Goal: Entertainment & Leisure: Consume media (video, audio)

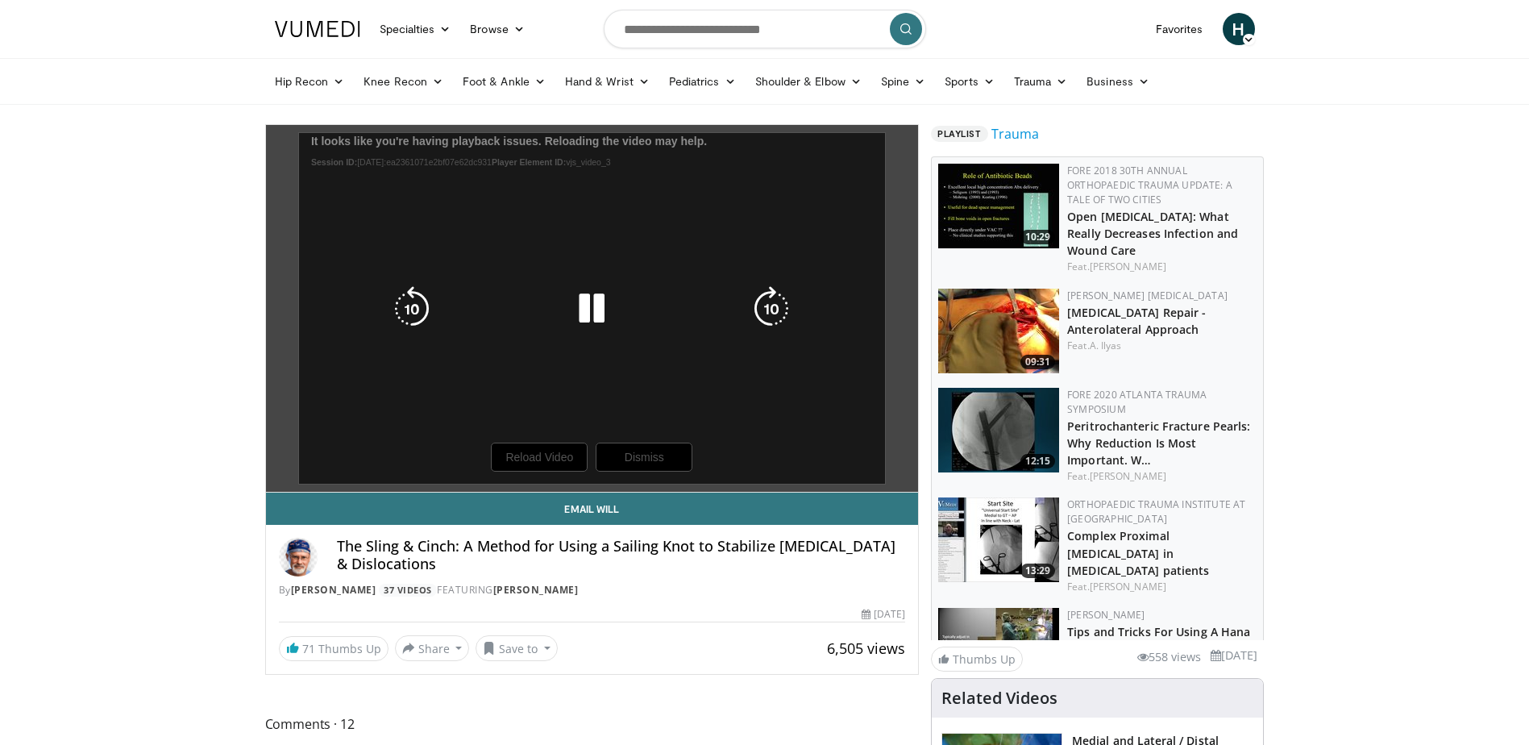
click at [600, 298] on icon "Video Player" at bounding box center [591, 308] width 45 height 45
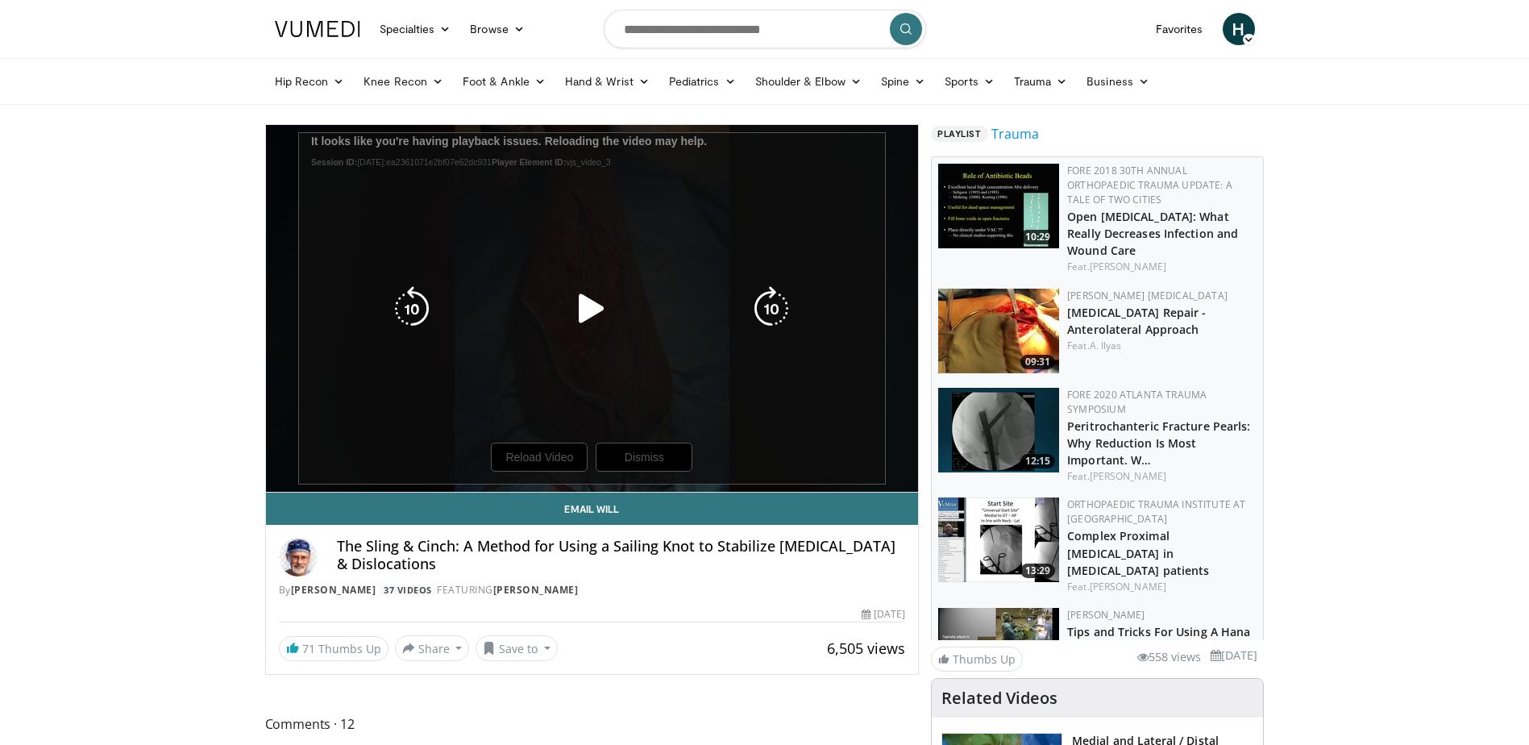
click at [592, 301] on icon "Video Player" at bounding box center [591, 308] width 45 height 45
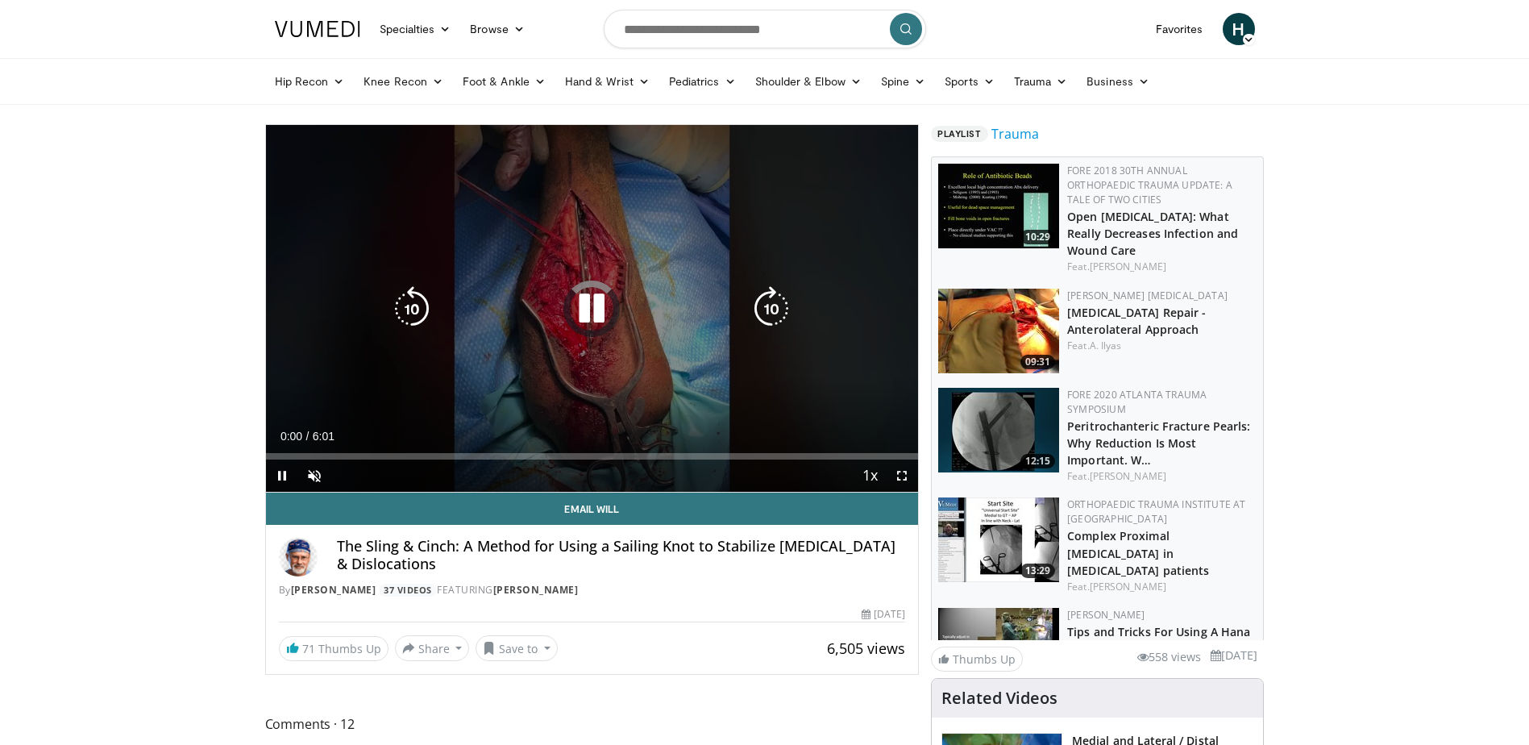
drag, startPoint x: 557, startPoint y: 273, endPoint x: 511, endPoint y: 354, distance: 92.8
click at [511, 354] on div "10 seconds Tap to unmute" at bounding box center [592, 308] width 653 height 367
click at [596, 309] on icon "Video Player" at bounding box center [591, 308] width 45 height 45
drag, startPoint x: 451, startPoint y: 240, endPoint x: 879, endPoint y: 391, distance: 453.8
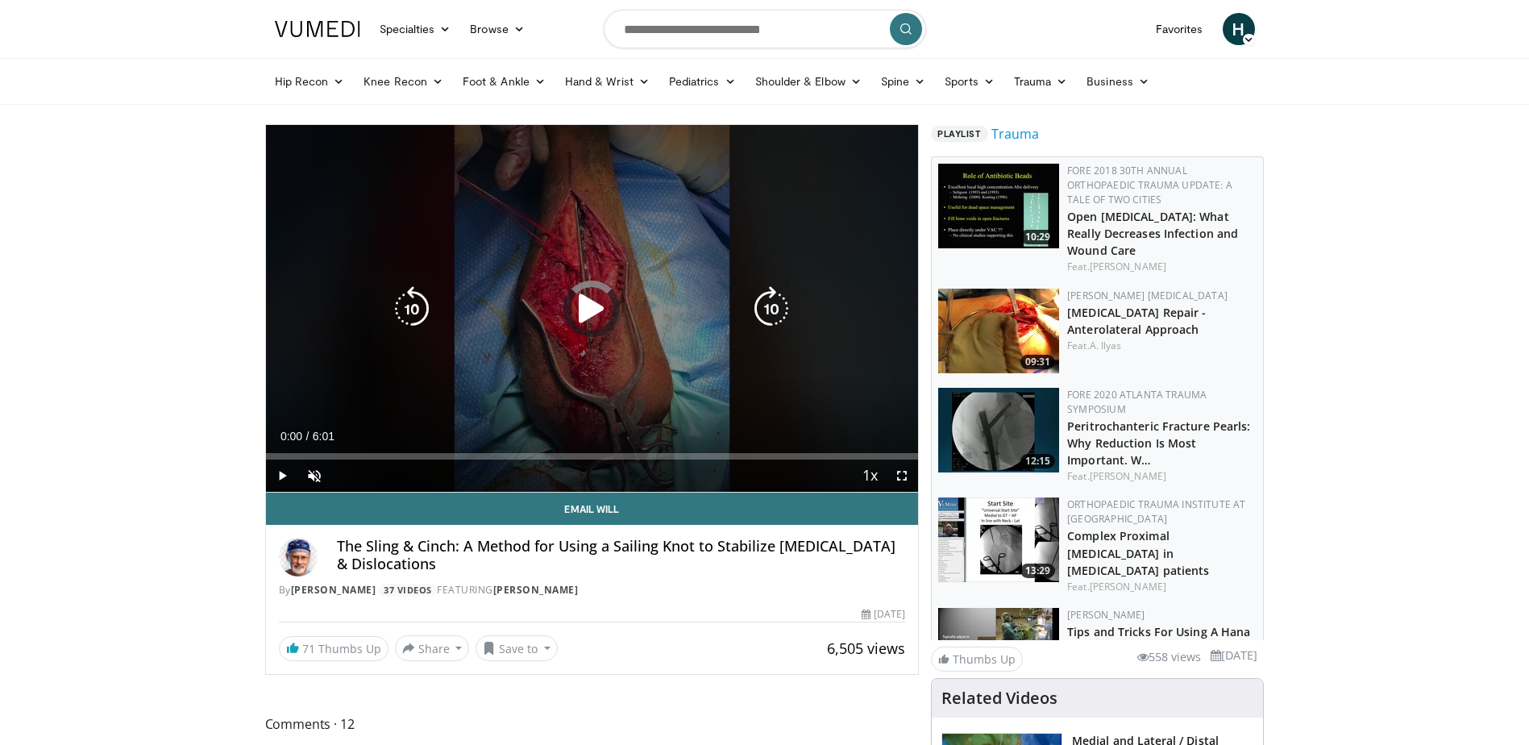
click at [879, 391] on div "10 seconds Tap to unmute" at bounding box center [592, 308] width 653 height 367
click at [595, 317] on icon "Video Player" at bounding box center [591, 308] width 45 height 45
